Goal: Find specific page/section: Find specific page/section

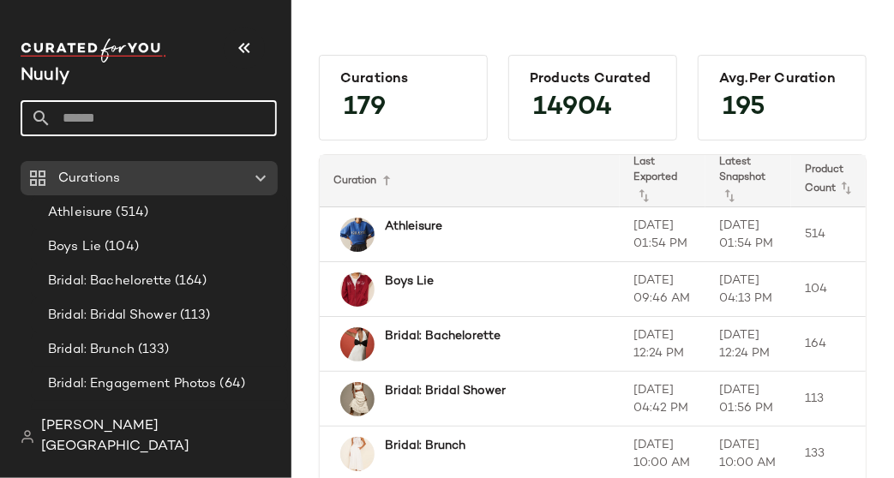
click at [116, 117] on input "text" at bounding box center [163, 118] width 225 height 36
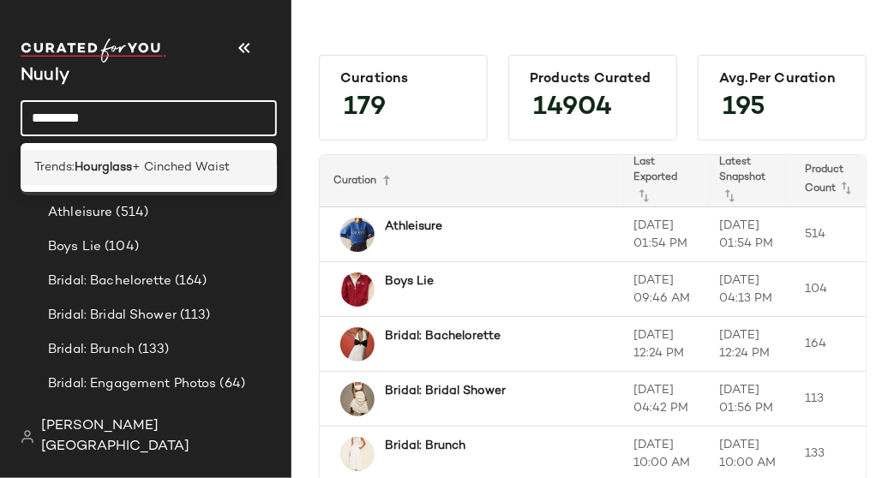
type input "*********"
click at [130, 162] on b "Hourglass" at bounding box center [103, 167] width 57 height 18
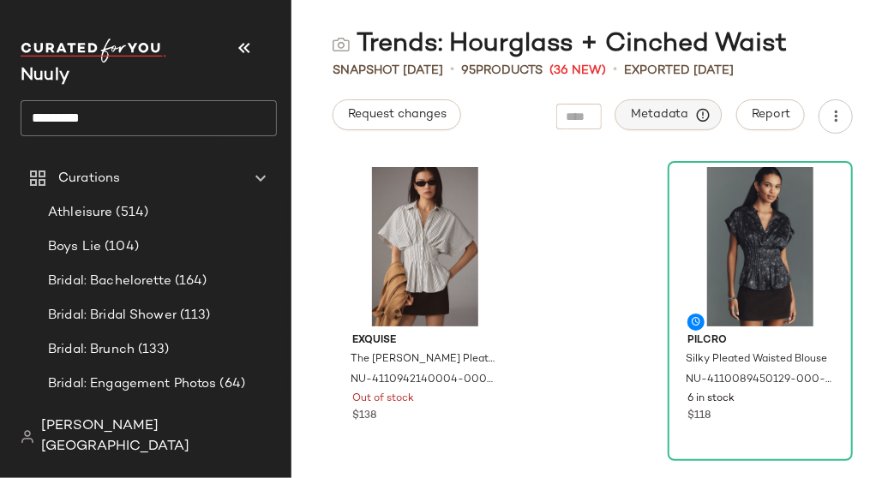
click at [661, 123] on button "Metadata" at bounding box center [668, 114] width 107 height 31
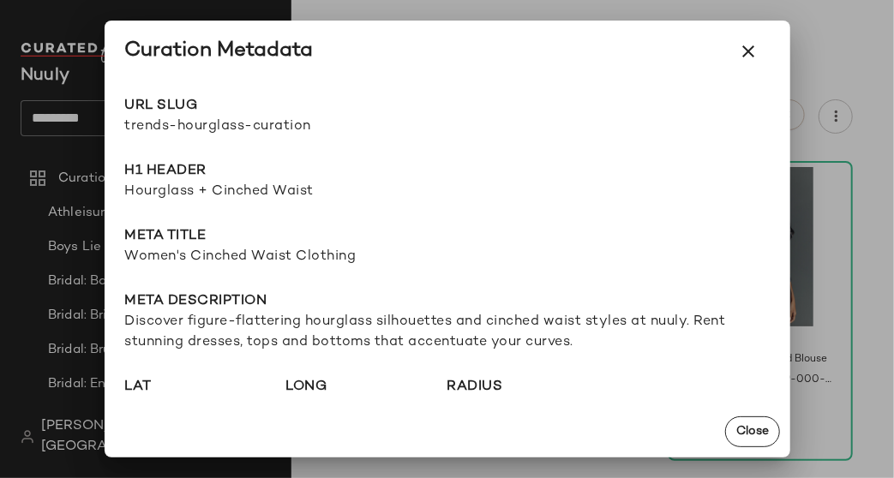
click at [276, 134] on span "trends-hourglass-curation" at bounding box center [286, 127] width 322 height 21
click at [274, 128] on span "trends-hourglass-curation" at bounding box center [286, 127] width 322 height 21
copy div "trends-hourglass-curation Go to Shop"
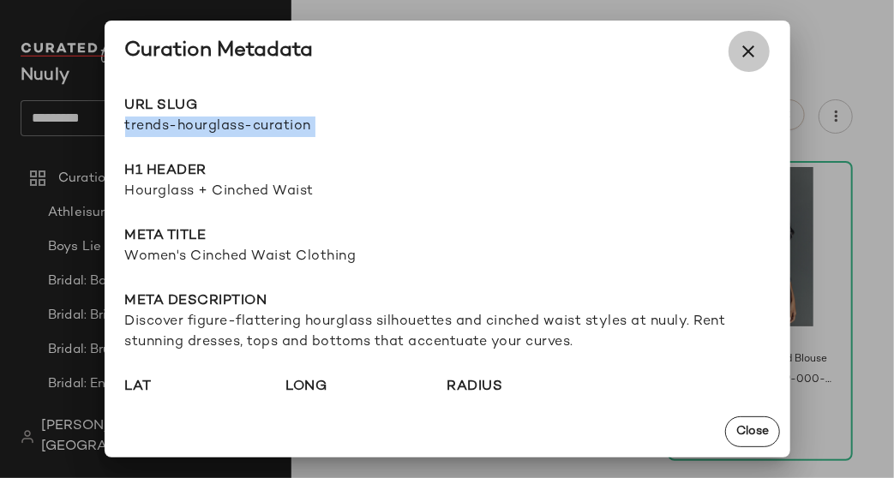
click at [744, 39] on button "button" at bounding box center [748, 51] width 41 height 41
